Goal: Browse casually

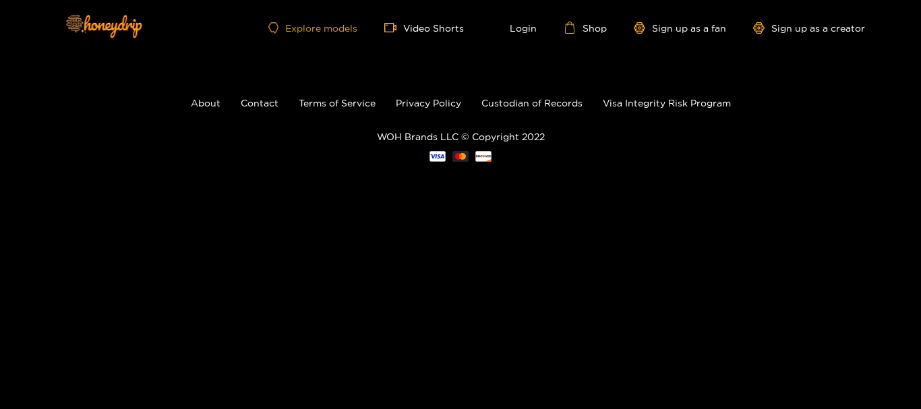
click at [331, 26] on link "Explore models" at bounding box center [312, 27] width 89 height 11
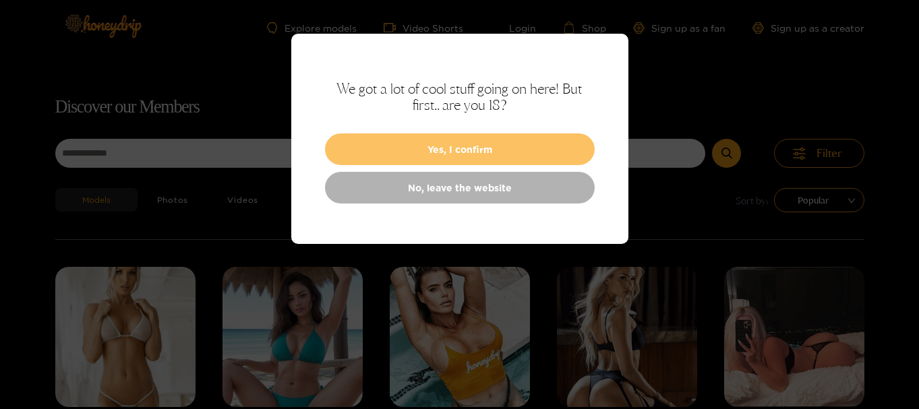
click at [446, 143] on button "Yes, I confirm" at bounding box center [460, 150] width 270 height 32
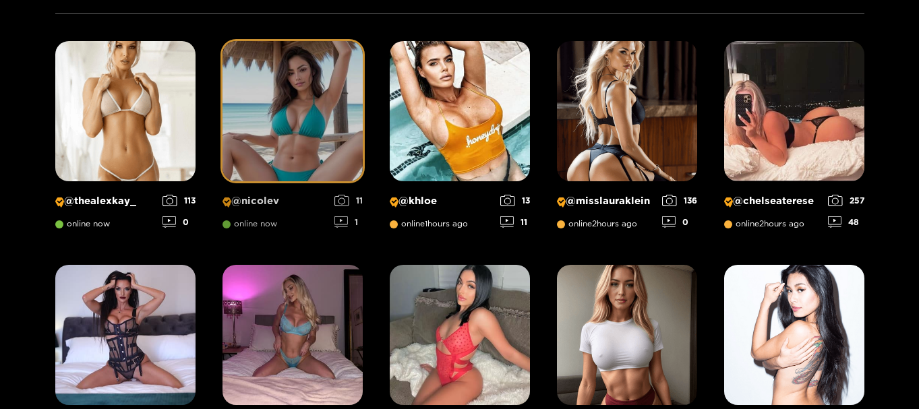
scroll to position [221, 0]
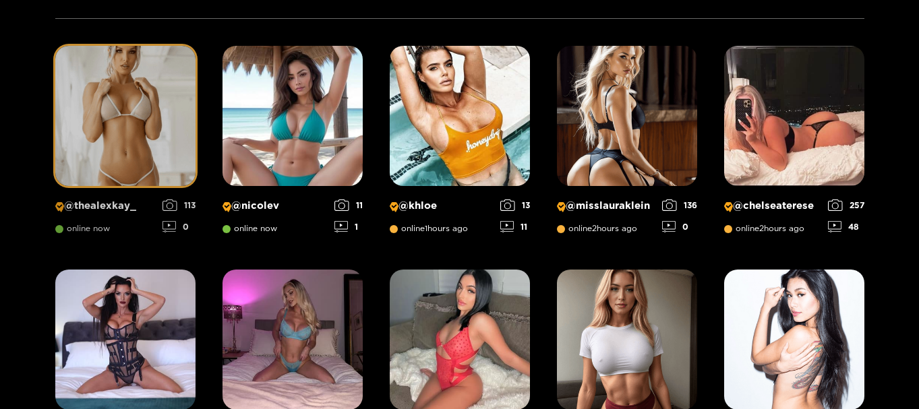
click at [156, 109] on img at bounding box center [125, 116] width 140 height 140
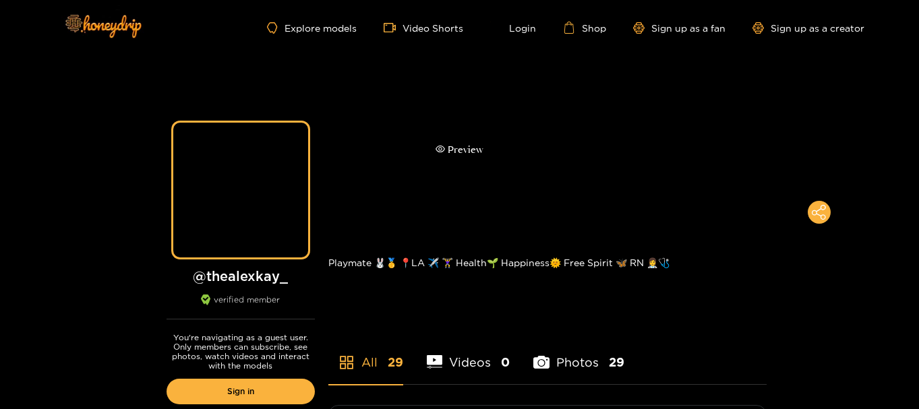
click at [442, 183] on div "Preview" at bounding box center [459, 149] width 919 height 189
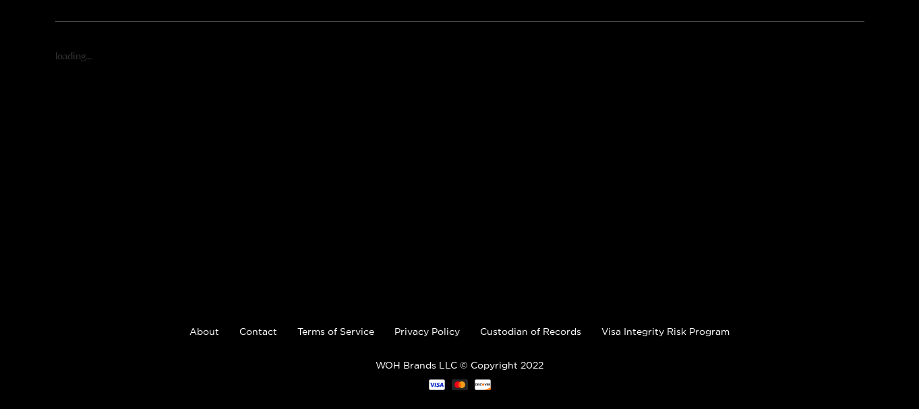
scroll to position [221, 0]
